Goal: Find specific page/section: Find specific page/section

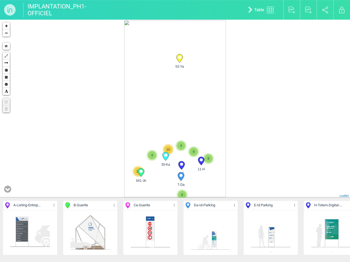
click at [68, 205] on div at bounding box center [67, 205] width 7 height 7
click at [291, 10] on img at bounding box center [291, 10] width 7 height 7
click at [308, 10] on img at bounding box center [308, 10] width 7 height 7
click at [325, 10] on img at bounding box center [325, 10] width 6 height 7
click at [341, 10] on img at bounding box center [341, 10] width 5 height 7
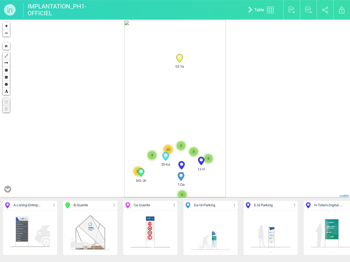
click at [8, 190] on icon at bounding box center [7, 189] width 7 height 8
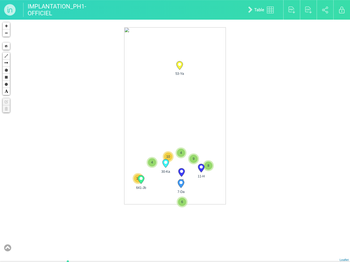
click at [175, 230] on div "11-H 7-Da 53-Ya 30-Ka 6" at bounding box center [175, 141] width 350 height 243
click at [28, 205] on div "11-H 7-Da 53-Ya 30-Ka 6" at bounding box center [175, 141] width 350 height 243
